Goal: Book appointment/travel/reservation

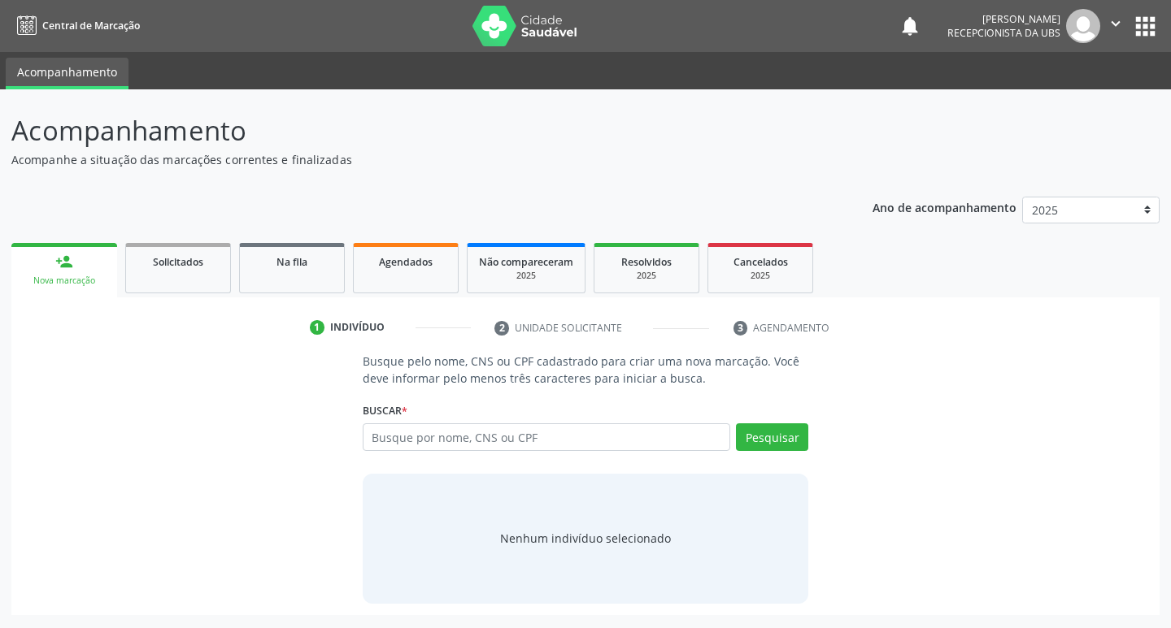
click at [432, 438] on input "text" at bounding box center [547, 437] width 368 height 28
type input "708604505721781"
click at [771, 445] on button "Pesquisar" at bounding box center [772, 437] width 72 height 28
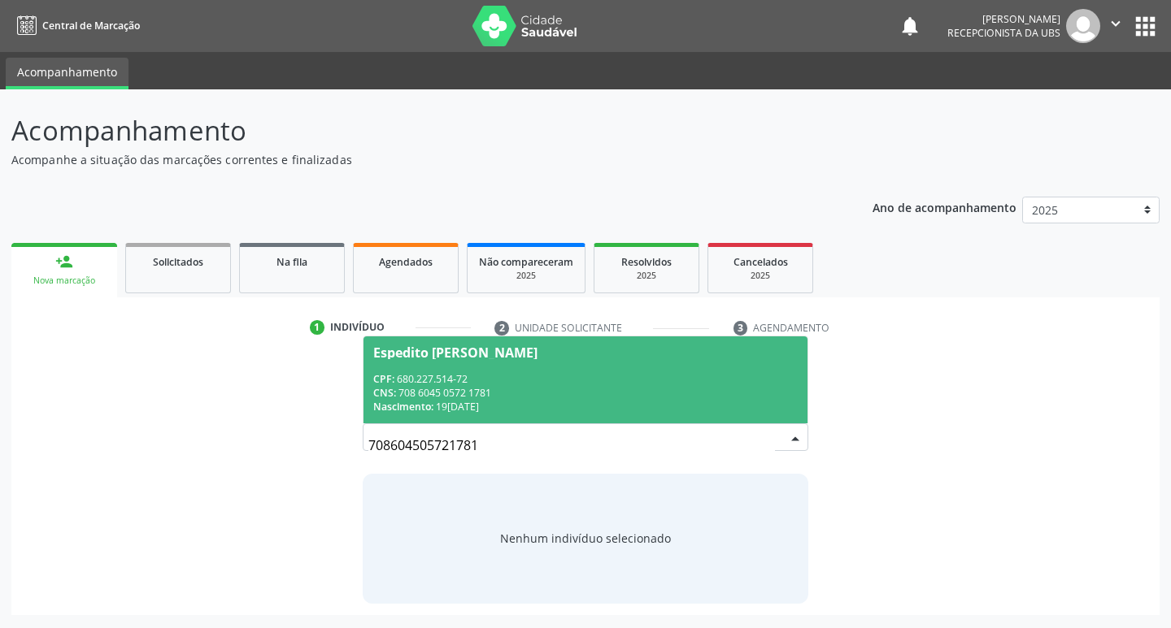
click at [597, 356] on div "Espedito [PERSON_NAME]" at bounding box center [585, 352] width 425 height 13
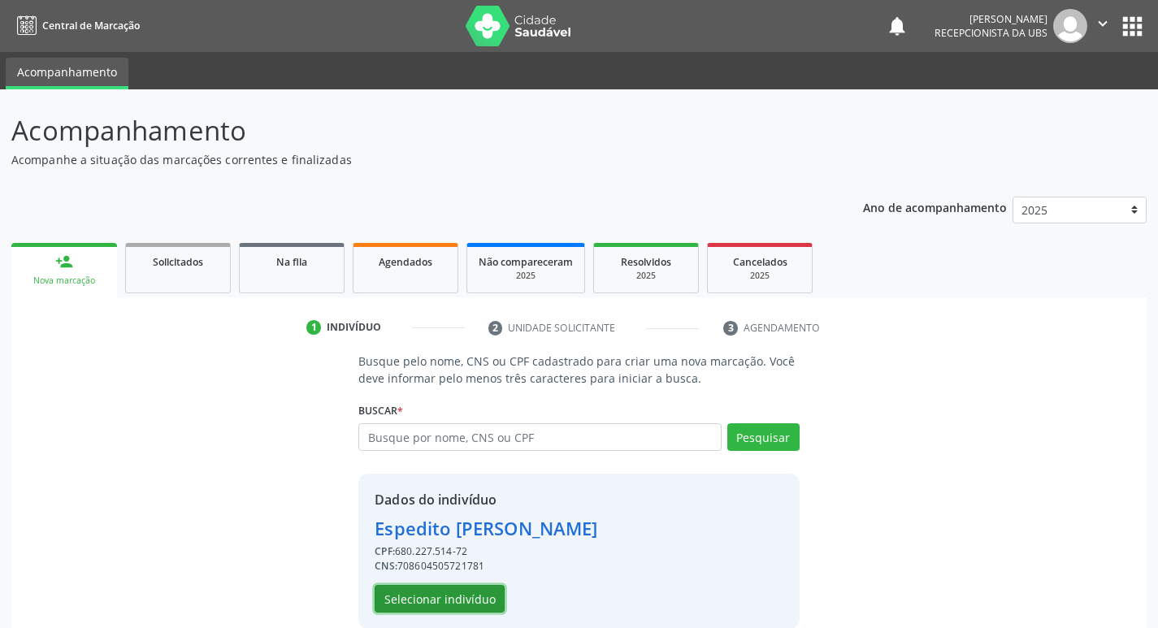
click at [463, 609] on button "Selecionar indivíduo" at bounding box center [440, 599] width 130 height 28
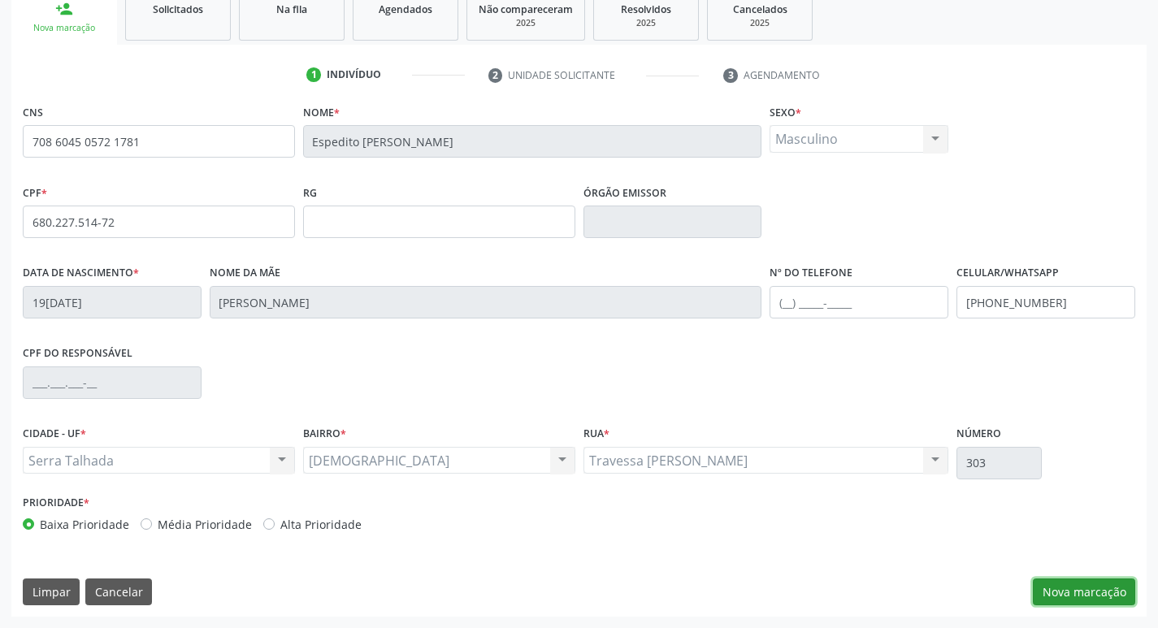
click at [1088, 585] on button "Nova marcação" at bounding box center [1084, 593] width 102 height 28
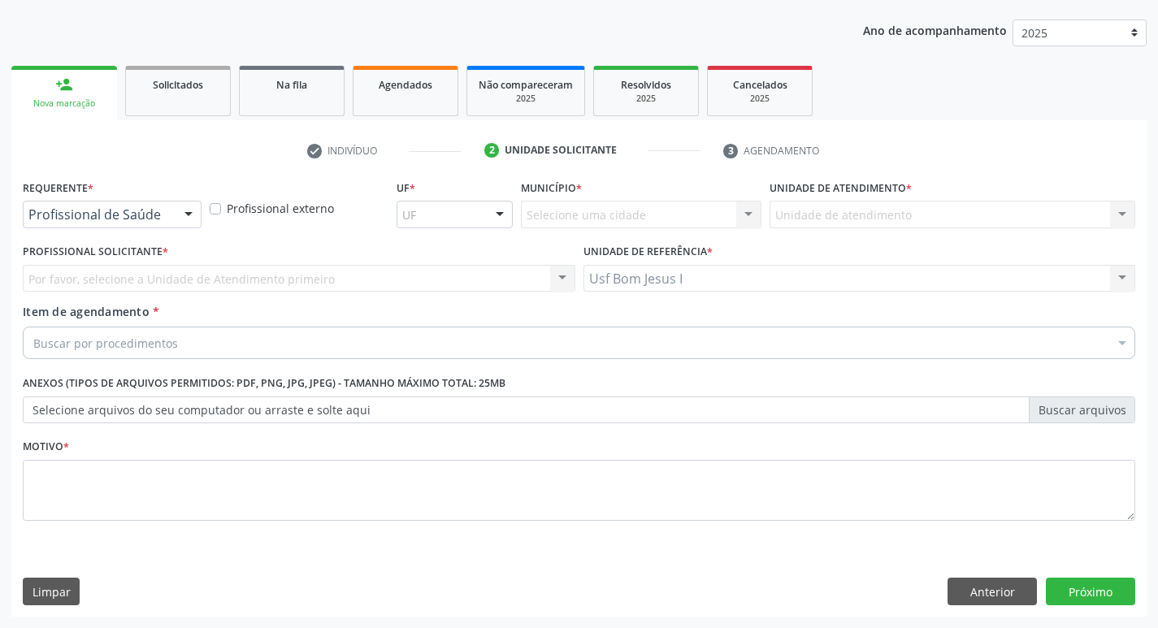
scroll to position [177, 0]
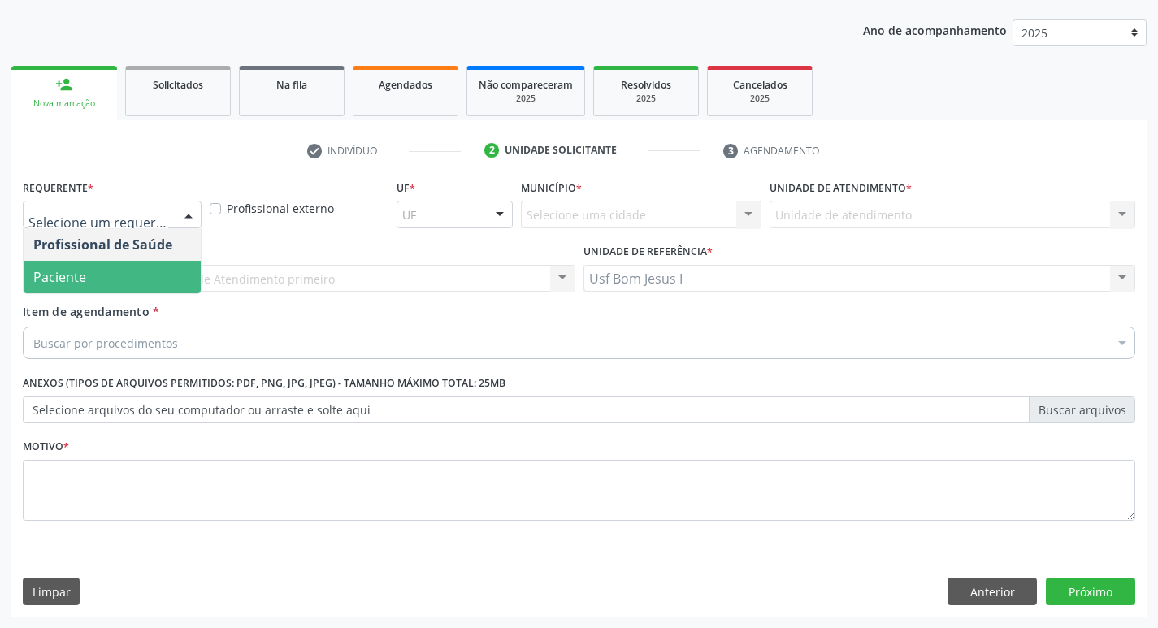
click at [153, 274] on span "Paciente" at bounding box center [112, 277] width 177 height 33
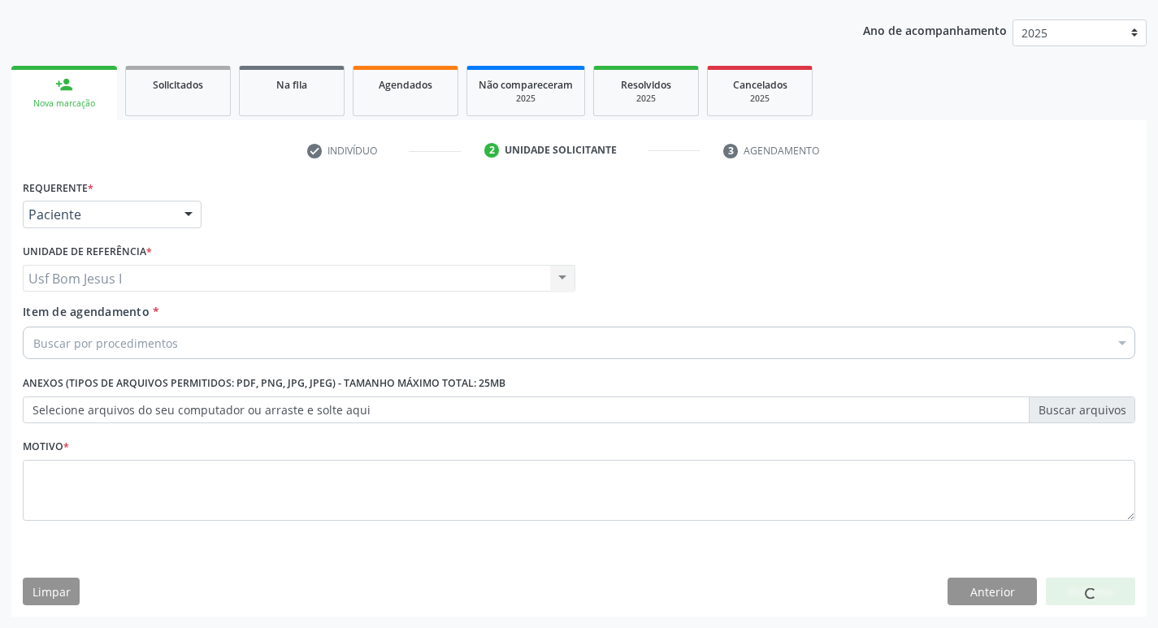
click at [180, 347] on div "Buscar por procedimentos" at bounding box center [579, 343] width 1113 height 33
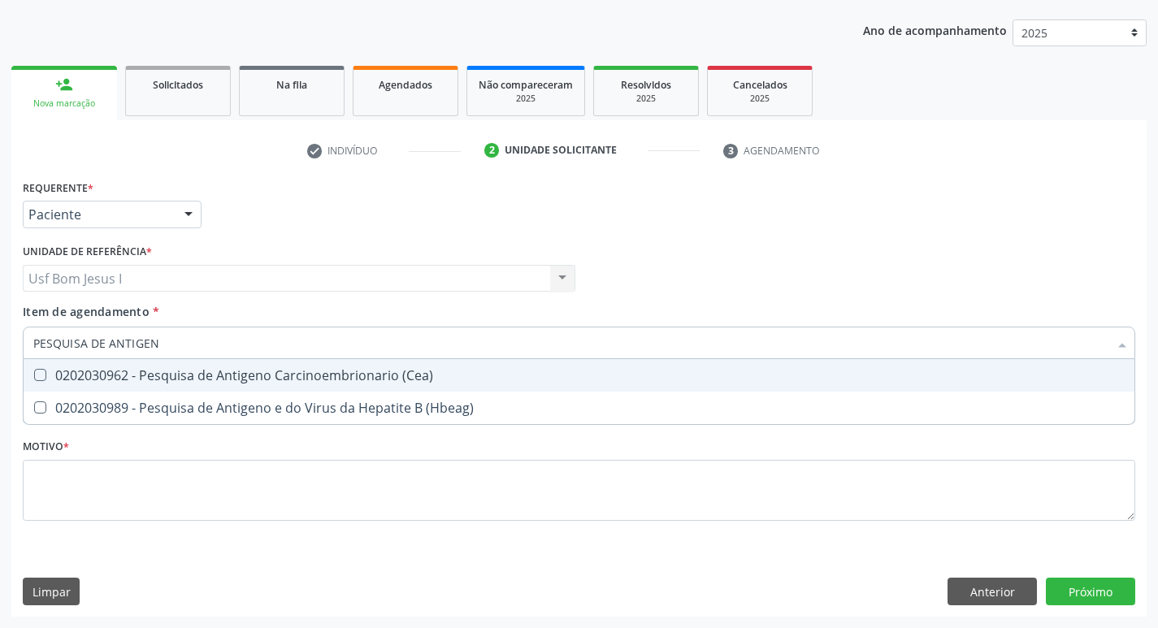
click at [198, 341] on input "PESQUISA DE ANTIGEN" at bounding box center [570, 343] width 1075 height 33
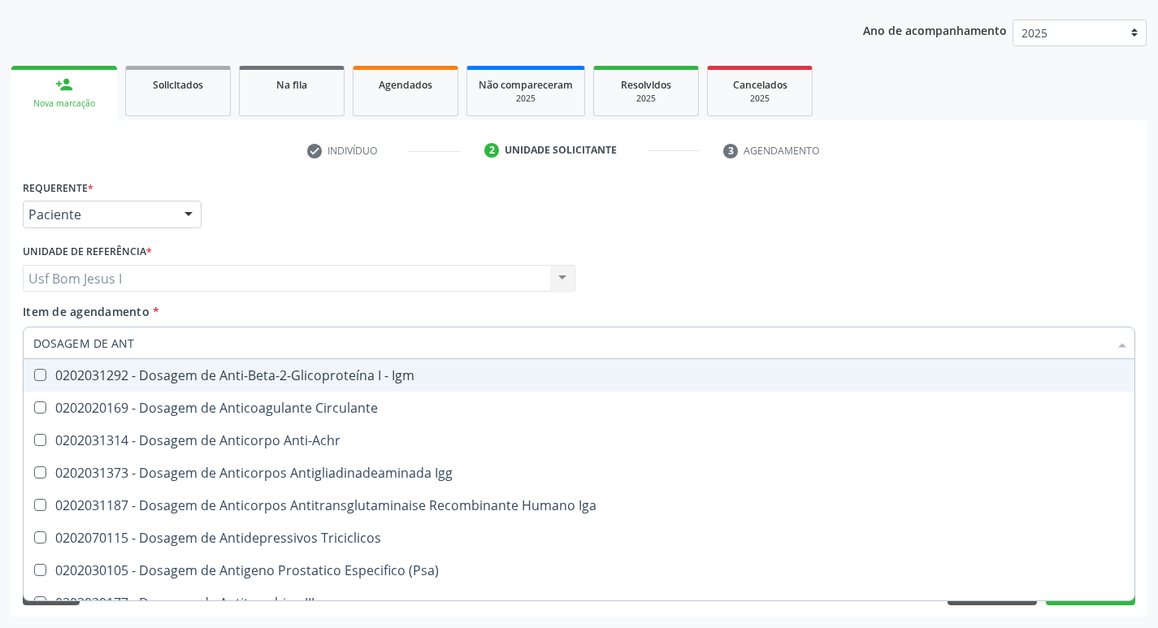
type input "DOSAGEM DE ANTI"
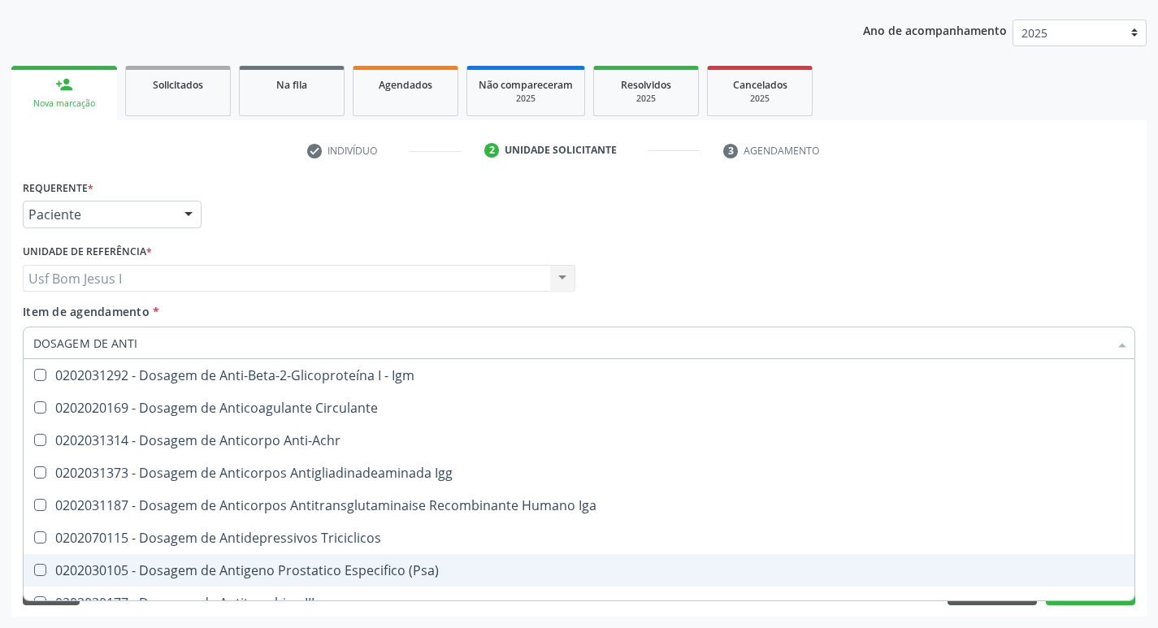
click at [295, 567] on div "0202030105 - Dosagem de Antigeno Prostatico Especifico (Psa)" at bounding box center [579, 570] width 1092 height 13
checkbox \(Psa\) "true"
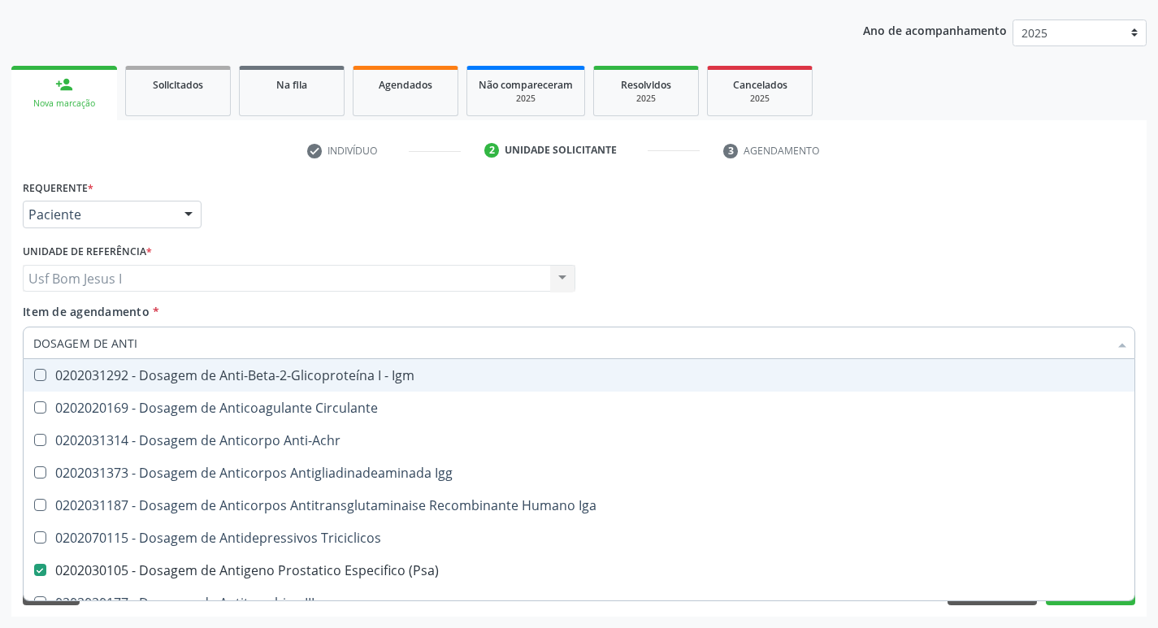
click at [141, 347] on input "DOSAGEM DE ANTI" at bounding box center [570, 343] width 1075 height 33
type input "DOSAGEM DE"
checkbox \(Psa\) "false"
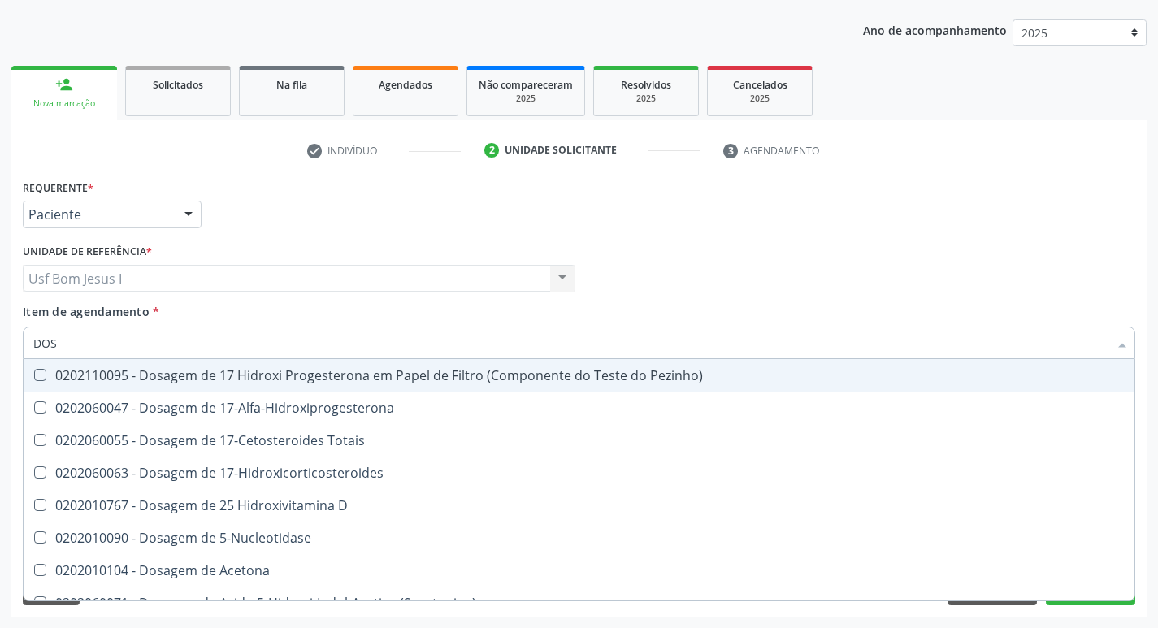
type input "DO"
checkbox \(Psa\) "false"
checkbox Barbituratos "false"
checkbox Calcio "false"
checkbox Carboxi-Hemoglobina "false"
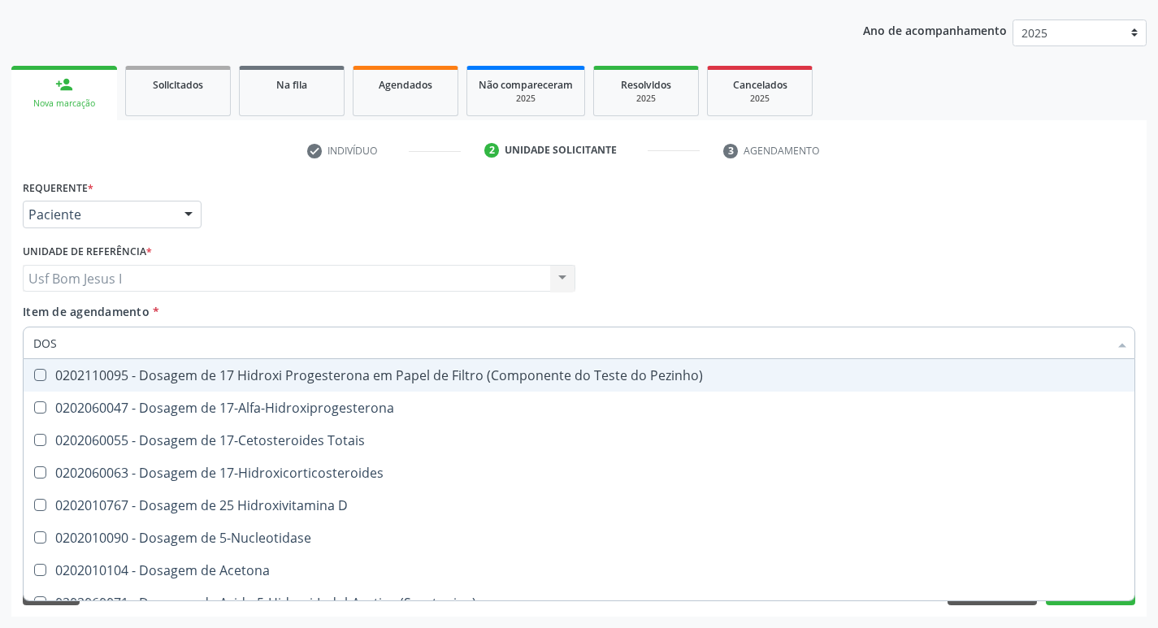
checkbox Caroteno "false"
checkbox Acida "false"
type input "D"
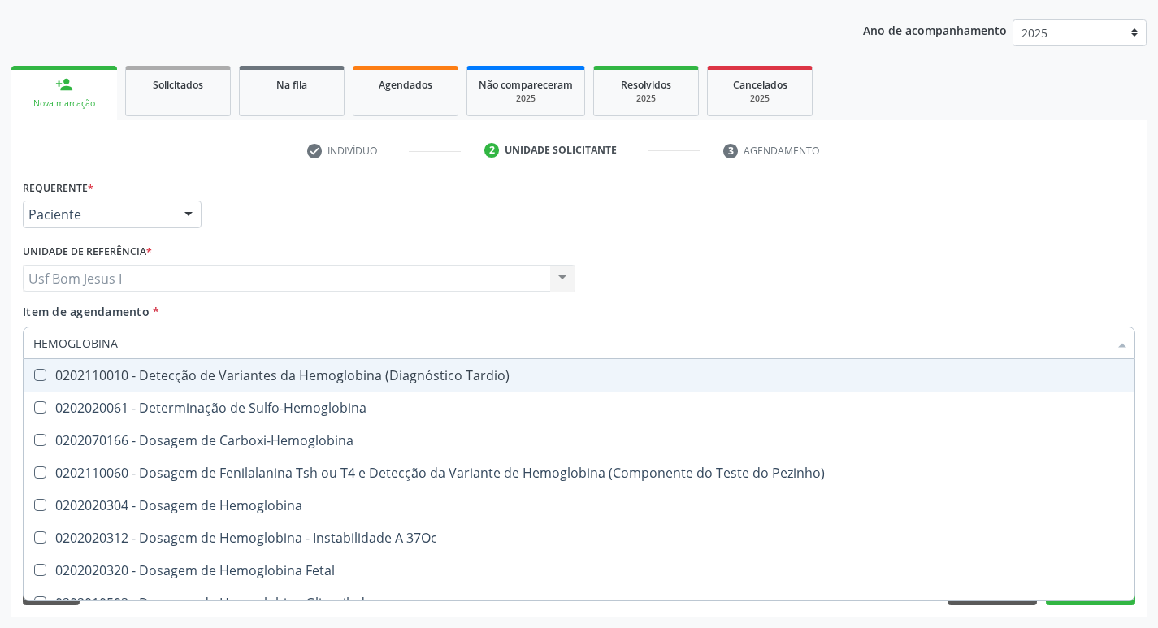
type input "HEMOGLOBINA G"
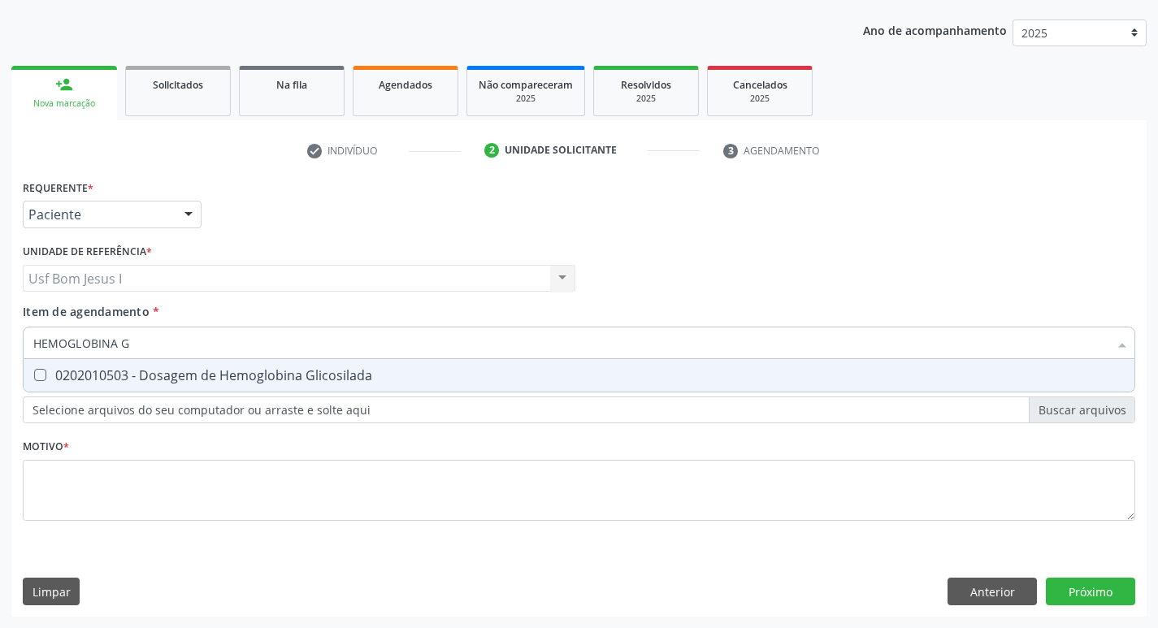
click at [142, 375] on div "0202010503 - Dosagem de Hemoglobina Glicosilada" at bounding box center [579, 375] width 1092 height 13
checkbox Glicosilada "true"
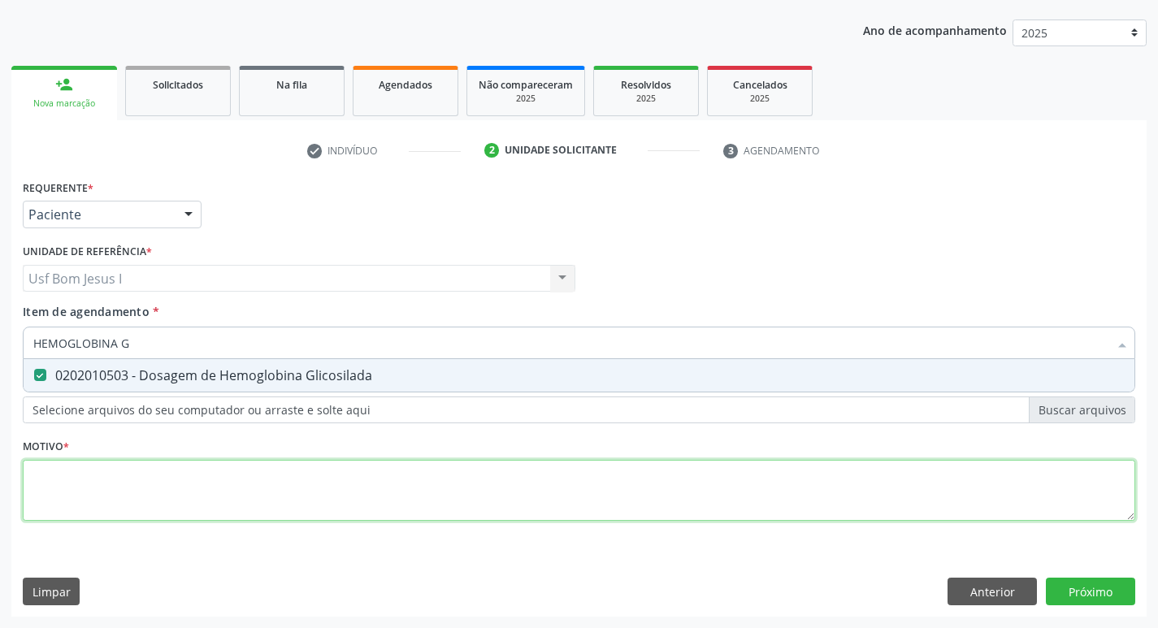
click at [603, 486] on div "Requerente * Paciente Profissional de Saúde Paciente Nenhum resultado encontrad…" at bounding box center [579, 360] width 1113 height 368
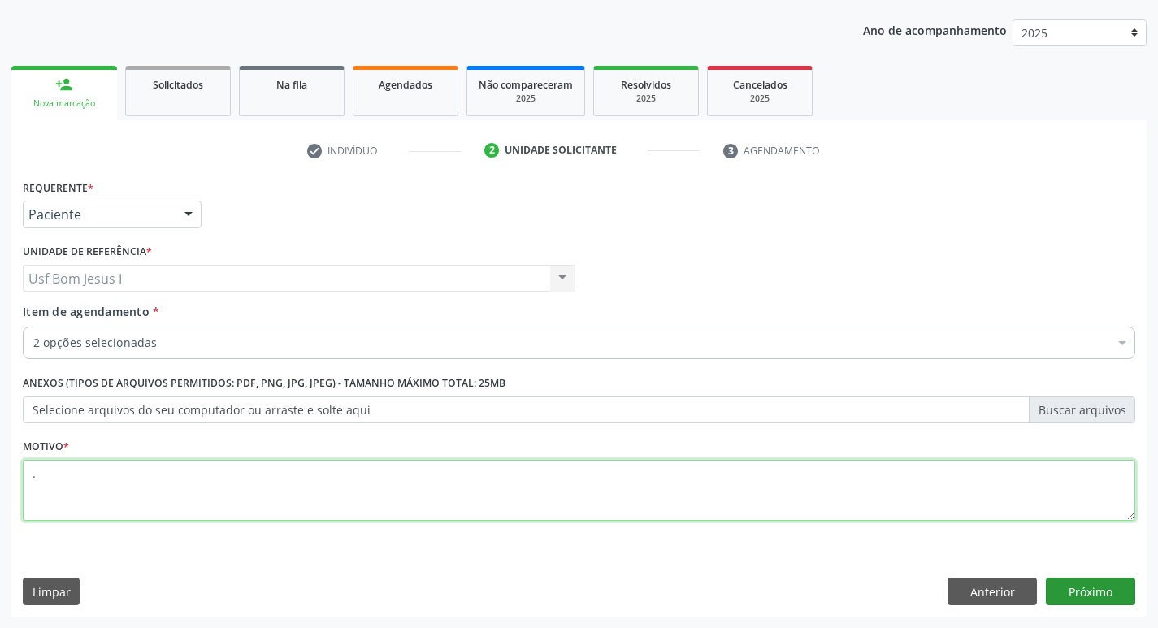
type textarea "."
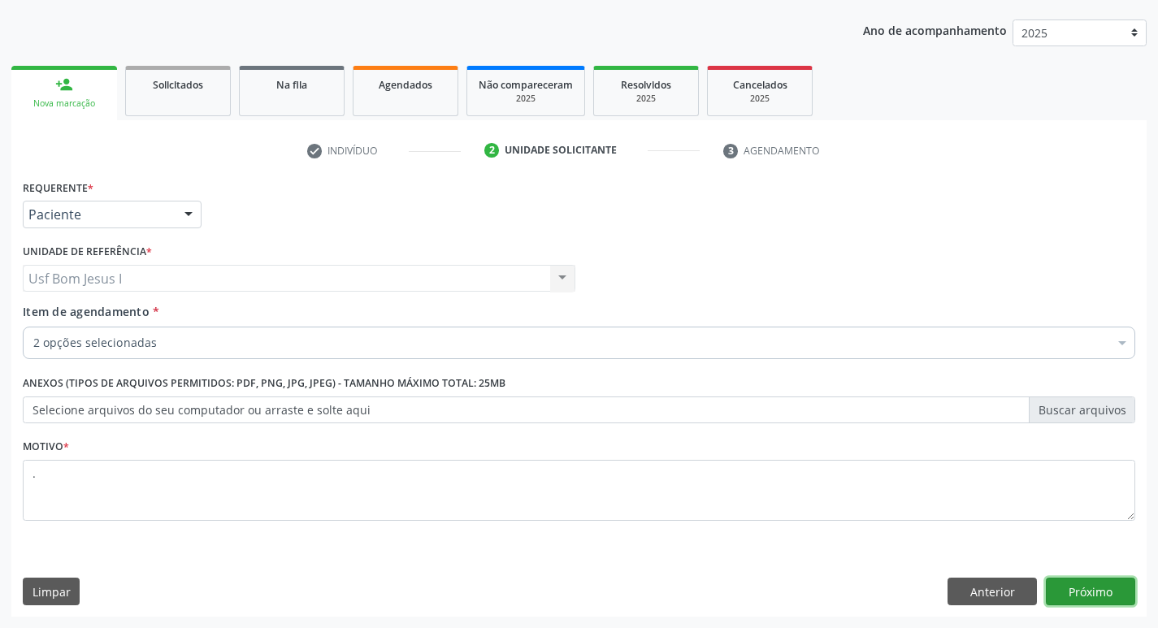
click at [1098, 594] on button "Próximo" at bounding box center [1090, 592] width 89 height 28
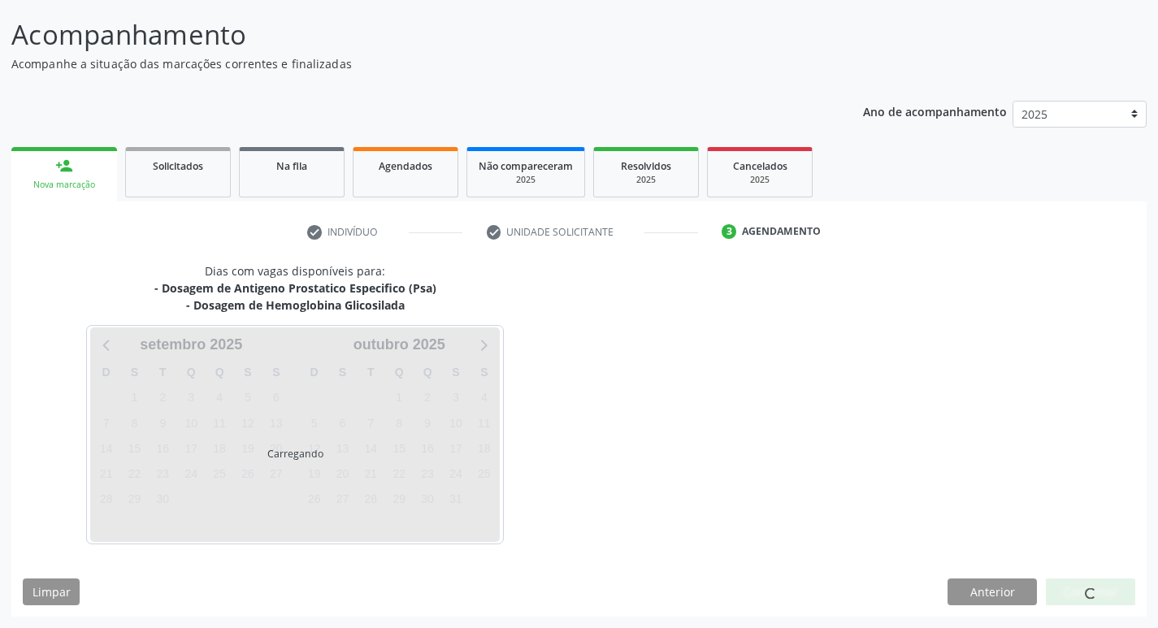
scroll to position [96, 0]
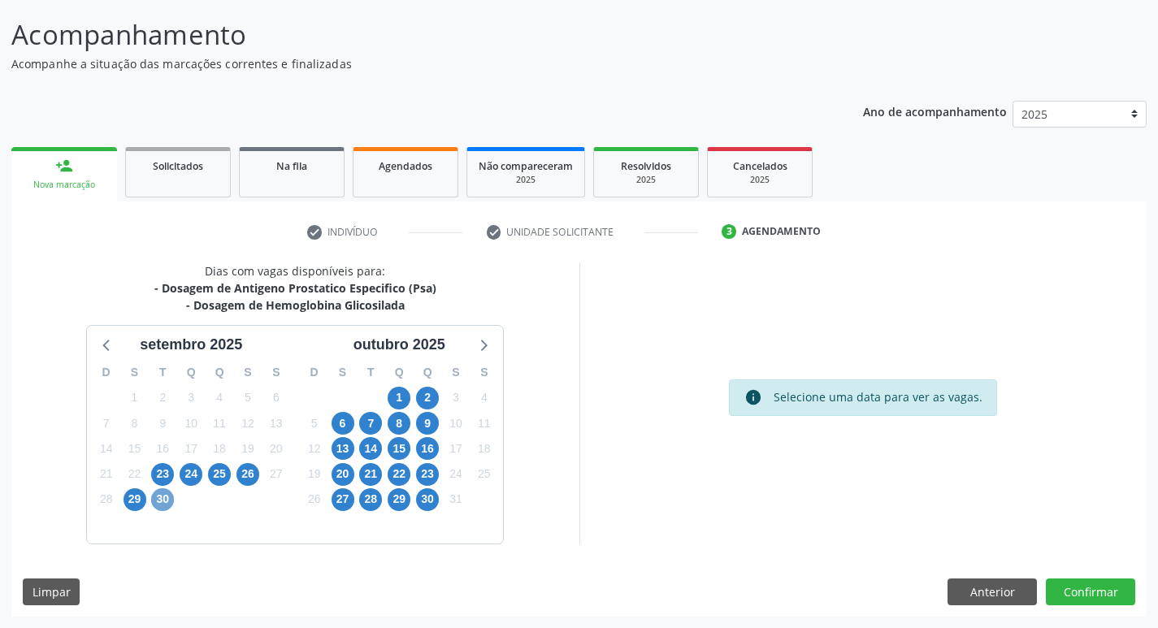
click at [167, 504] on span "30" at bounding box center [162, 500] width 23 height 23
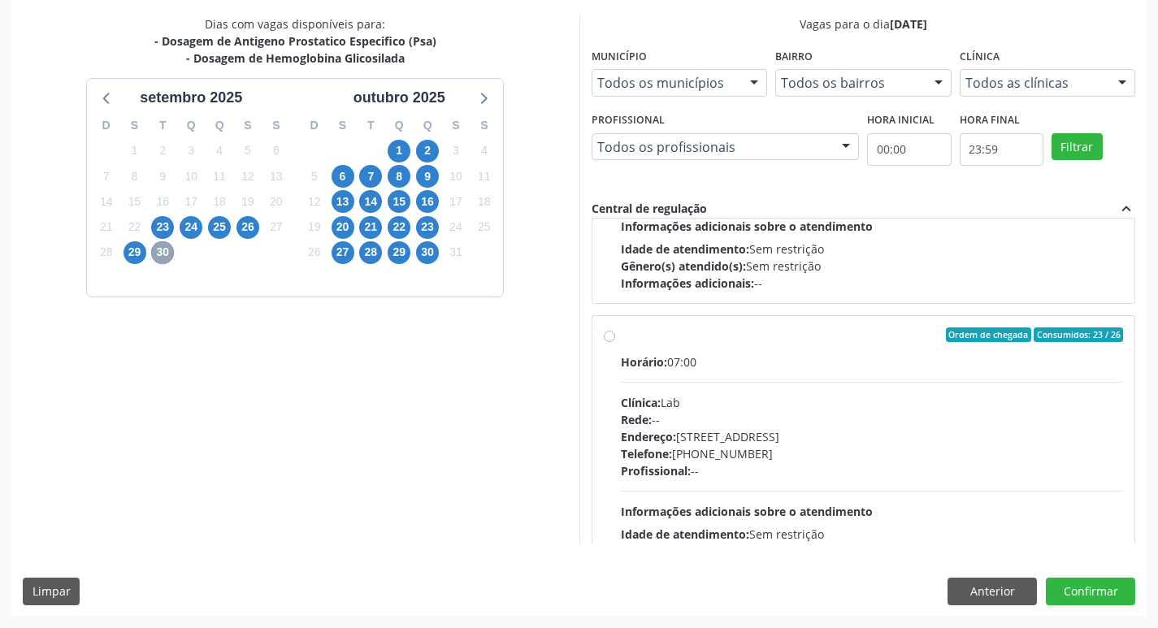
scroll to position [541, 0]
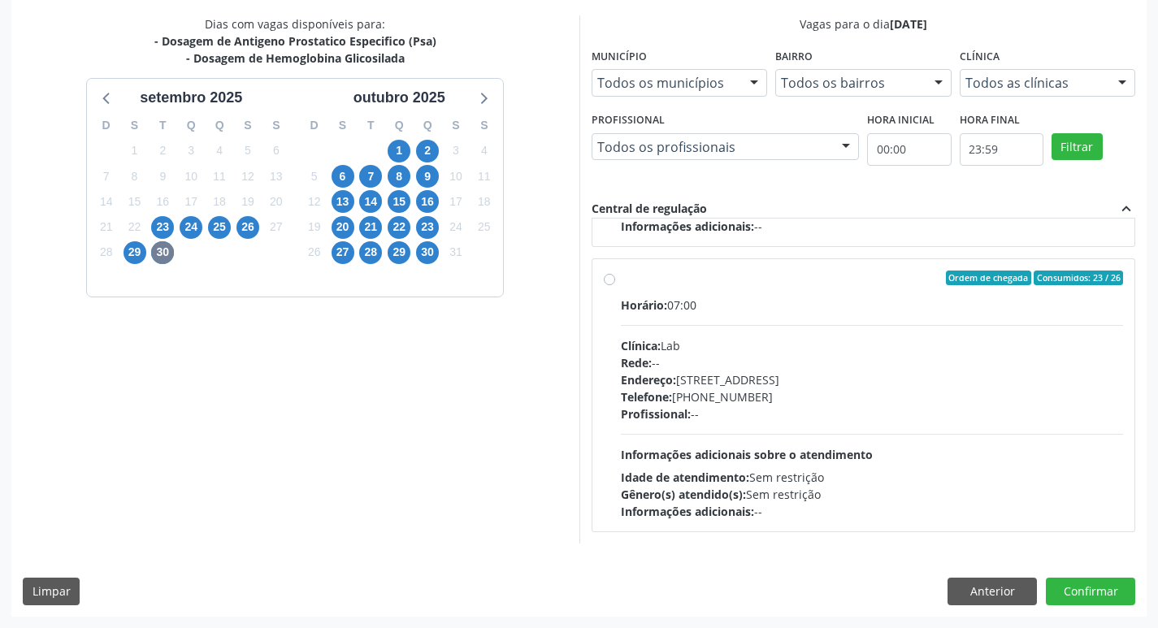
click at [774, 445] on div "Horário: 07:00 Clínica: Lab Rede: -- Endereço: [STREET_ADDRESS] Telefone: [PHON…" at bounding box center [872, 409] width 503 height 224
click at [615, 285] on input "Ordem de chegada Consumidos: 23 / 26 Horário: 07:00 Clínica: Lab Rede: -- Ender…" at bounding box center [609, 278] width 11 height 15
radio input "true"
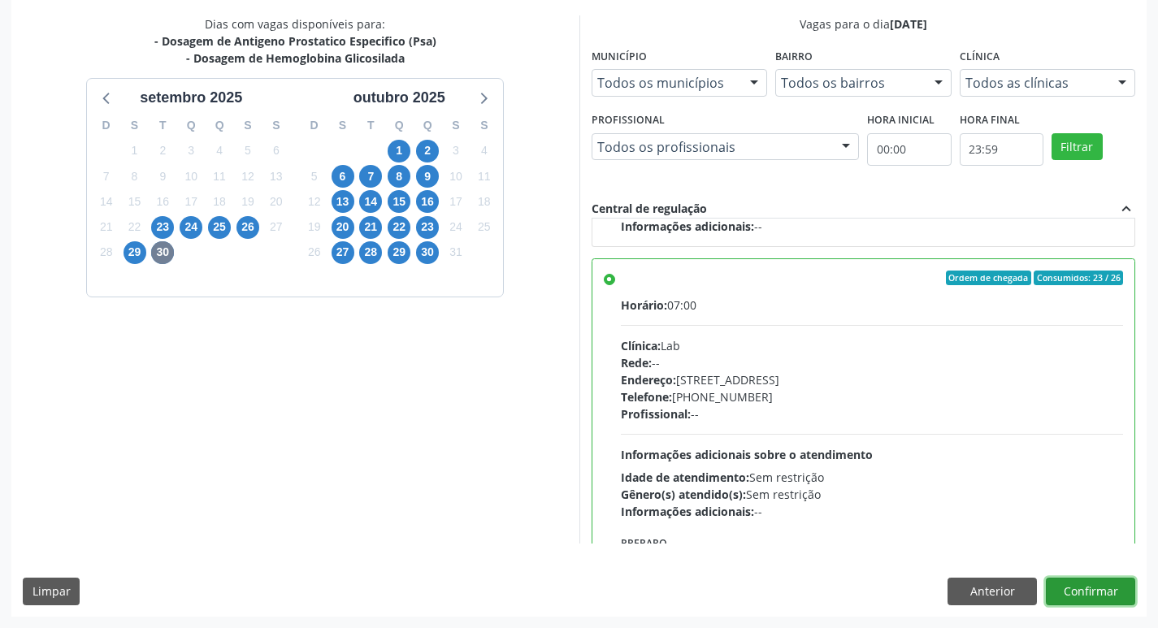
click at [1121, 589] on button "Confirmar" at bounding box center [1090, 592] width 89 height 28
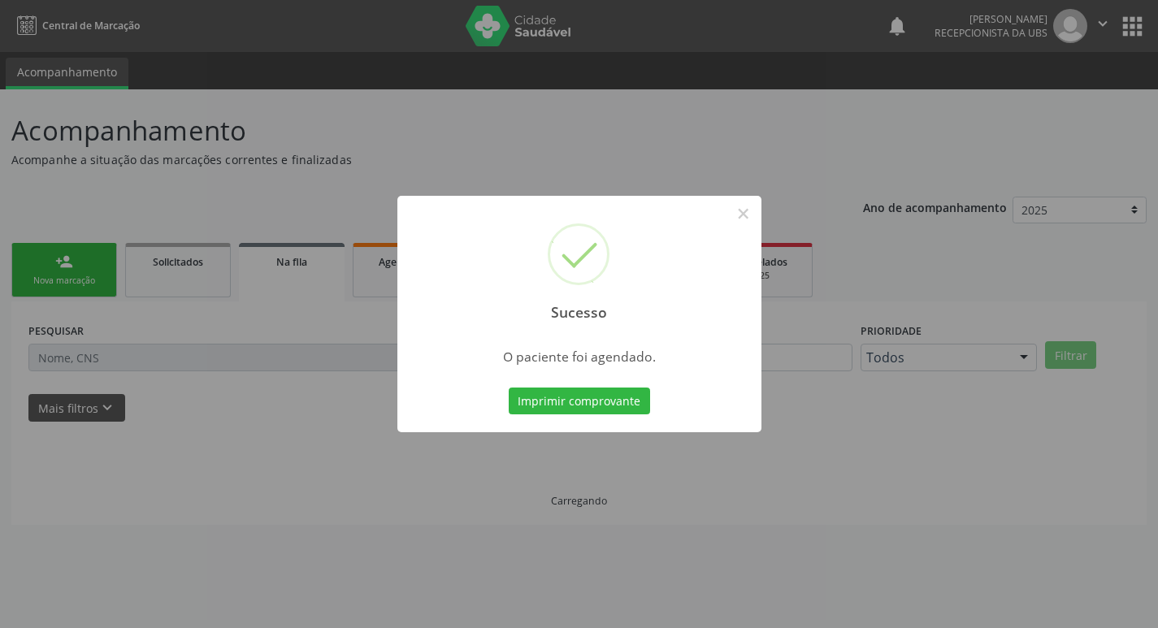
scroll to position [0, 0]
click at [592, 403] on button "Imprimir comprovante" at bounding box center [585, 402] width 141 height 28
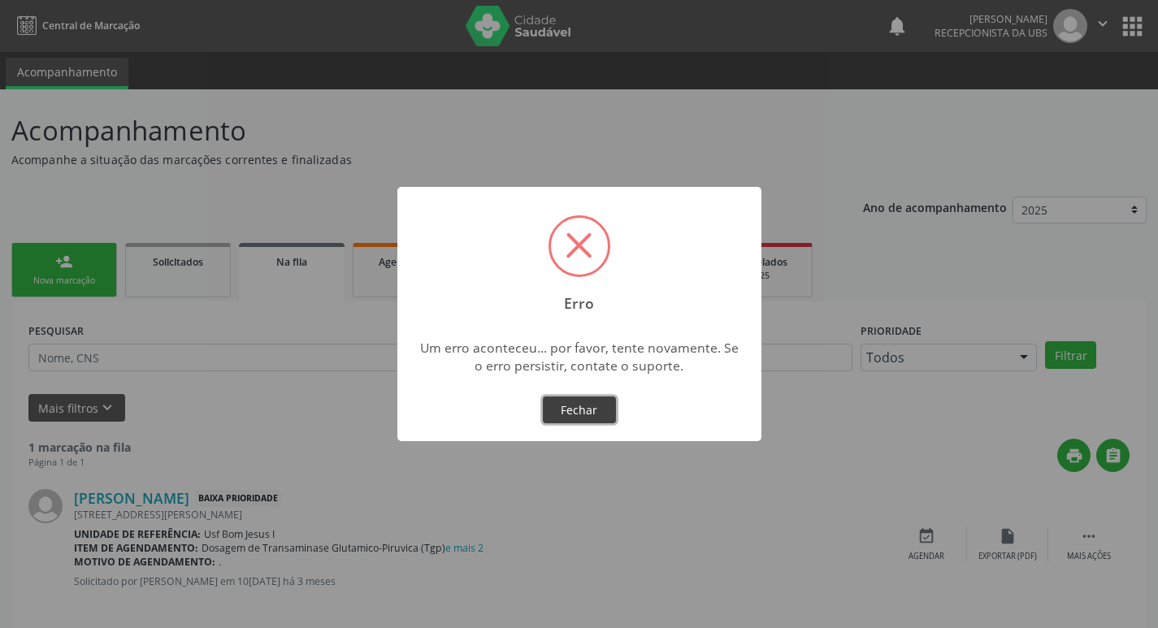
click at [571, 410] on button "Fechar" at bounding box center [579, 411] width 73 height 28
